Goal: Transaction & Acquisition: Obtain resource

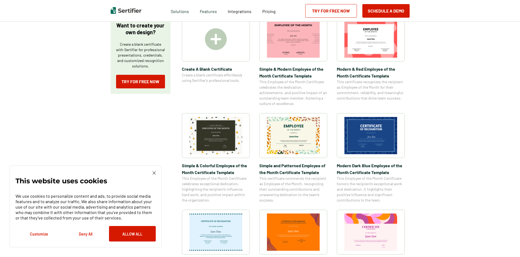
scroll to position [109, 0]
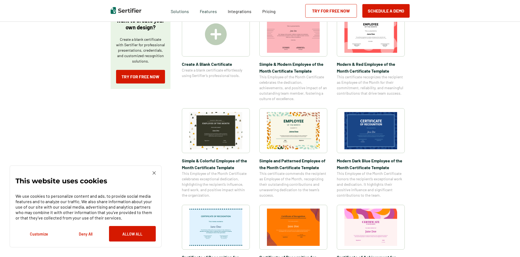
click at [374, 125] on img at bounding box center [370, 130] width 53 height 37
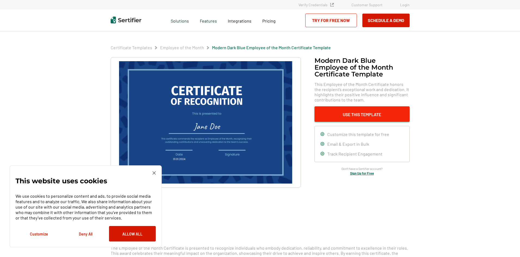
click at [361, 112] on button "Use This Template" at bounding box center [361, 113] width 95 height 15
click at [153, 173] on img at bounding box center [153, 172] width 3 height 3
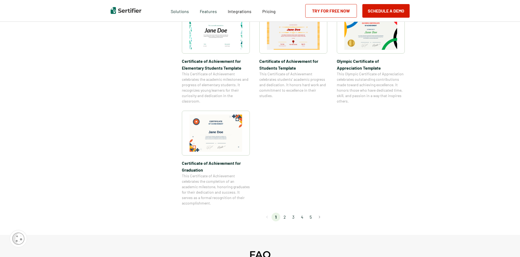
scroll to position [408, 0]
click at [285, 215] on li "2" at bounding box center [284, 215] width 9 height 9
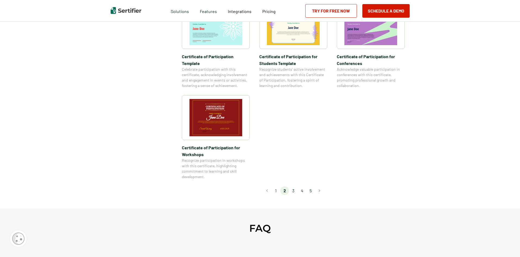
scroll to position [435, 0]
click at [294, 186] on li "3" at bounding box center [293, 190] width 9 height 9
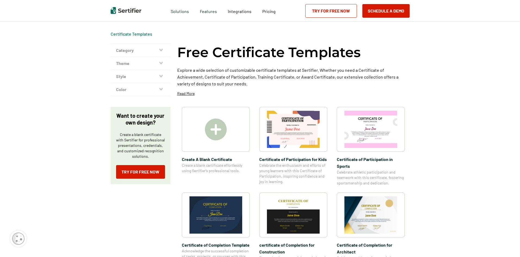
scroll to position [0, 0]
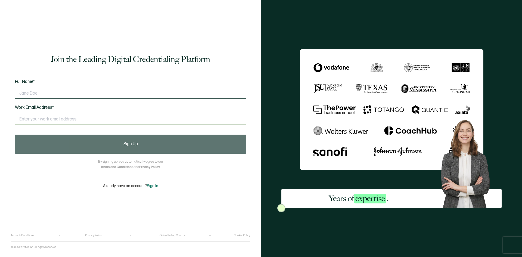
click at [73, 94] on input "text" at bounding box center [130, 93] width 231 height 11
type input "Deputy [PERSON_NAME]"
